Goal: Task Accomplishment & Management: Manage account settings

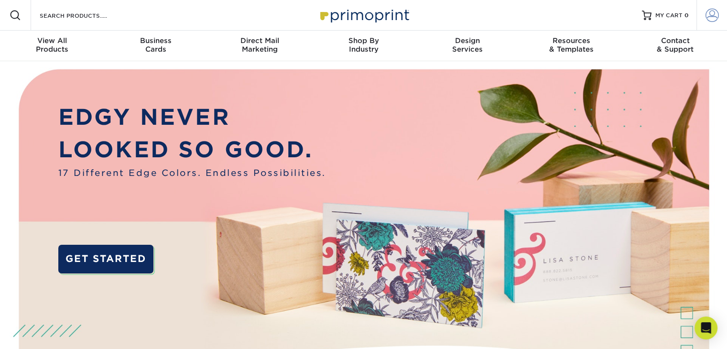
click at [356, 14] on span at bounding box center [711, 15] width 13 height 13
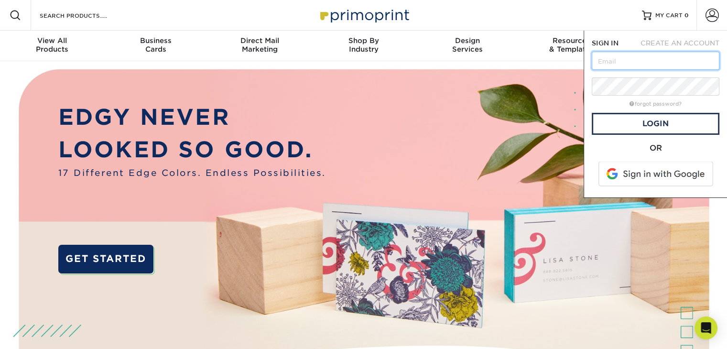
click at [356, 60] on input "text" at bounding box center [656, 61] width 128 height 18
type input "[EMAIL_ADDRESS][DOMAIN_NAME]"
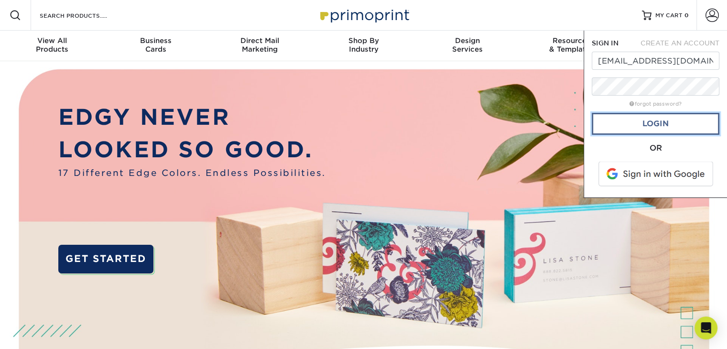
click at [356, 116] on link "Login" at bounding box center [656, 124] width 128 height 22
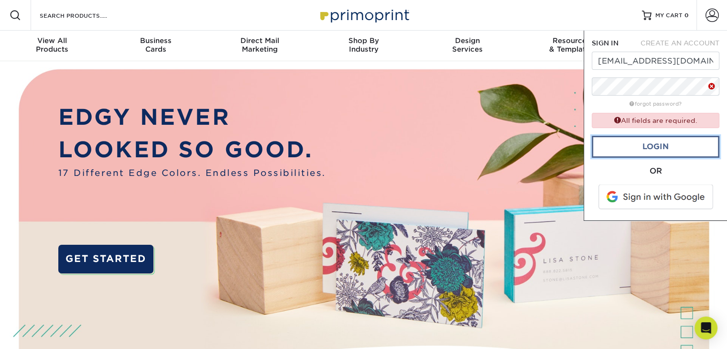
click at [356, 147] on link "Login" at bounding box center [656, 147] width 128 height 22
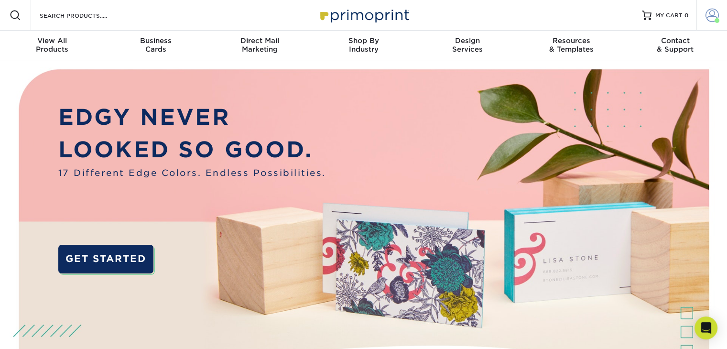
click at [356, 14] on span at bounding box center [711, 15] width 13 height 13
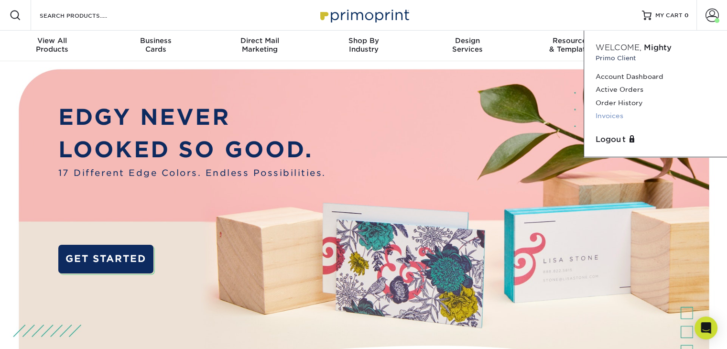
click at [356, 119] on link "Invoices" at bounding box center [655, 115] width 120 height 13
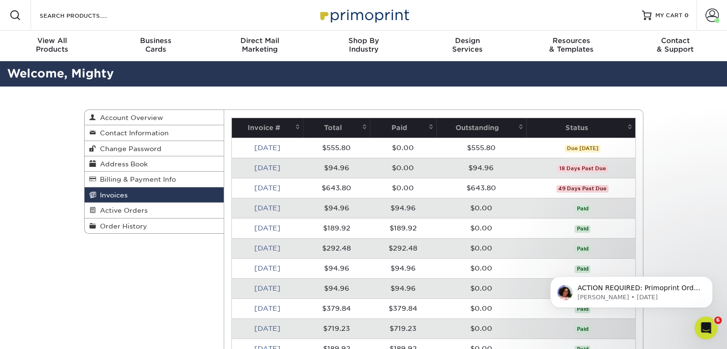
click at [275, 188] on link "[DATE]" at bounding box center [267, 188] width 26 height 8
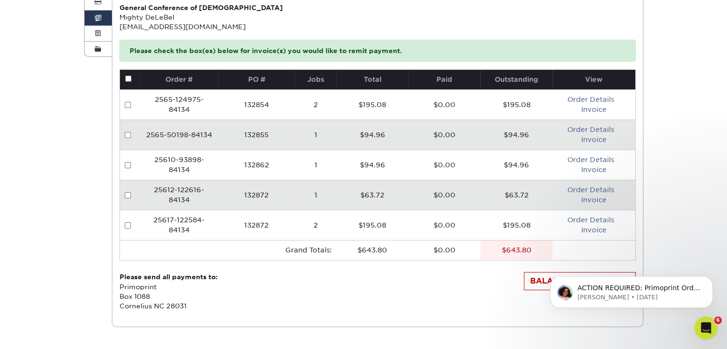
scroll to position [191, 0]
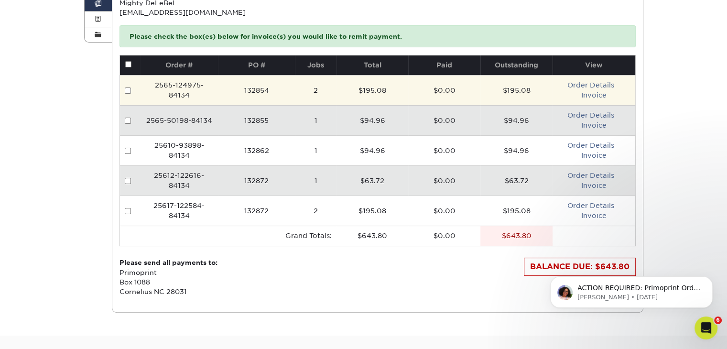
click at [126, 89] on input "checkbox" at bounding box center [128, 90] width 6 height 6
checkbox input "false"
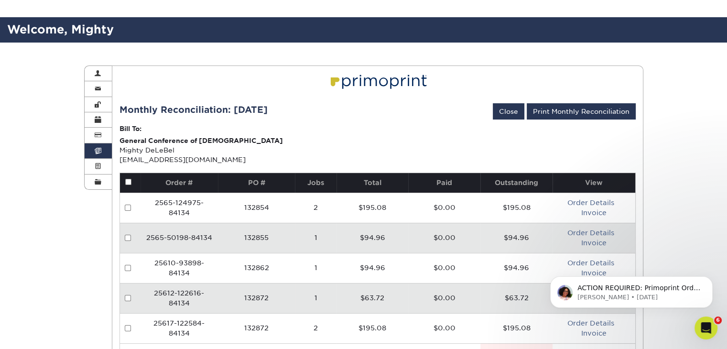
scroll to position [108, 0]
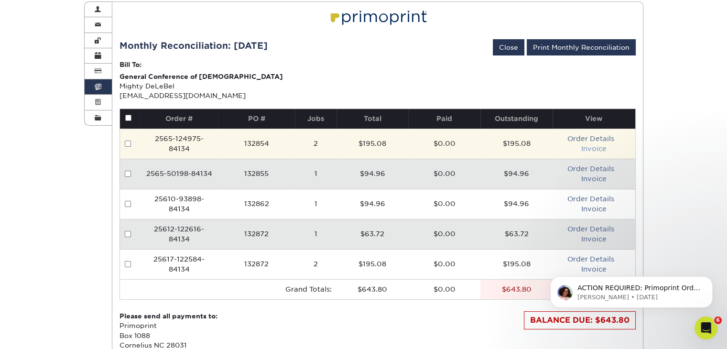
click at [584, 150] on link "Invoice" at bounding box center [593, 149] width 25 height 8
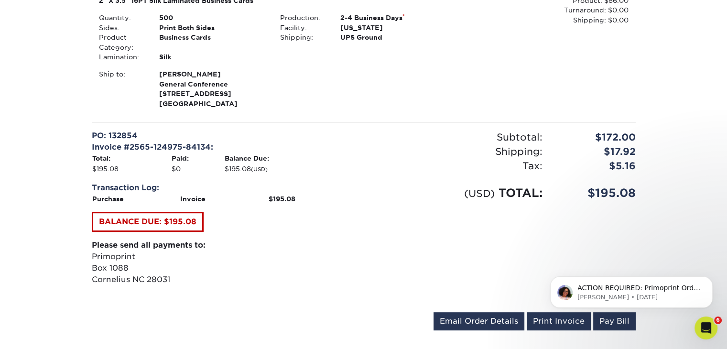
click at [365, 230] on div "Subtotal: $172.00 Shipping: $17.92 Discounts: - $0.00 Tax: $5.16 (USD) TOTAL: $…" at bounding box center [503, 217] width 279 height 174
